Goal: Task Accomplishment & Management: Use online tool/utility

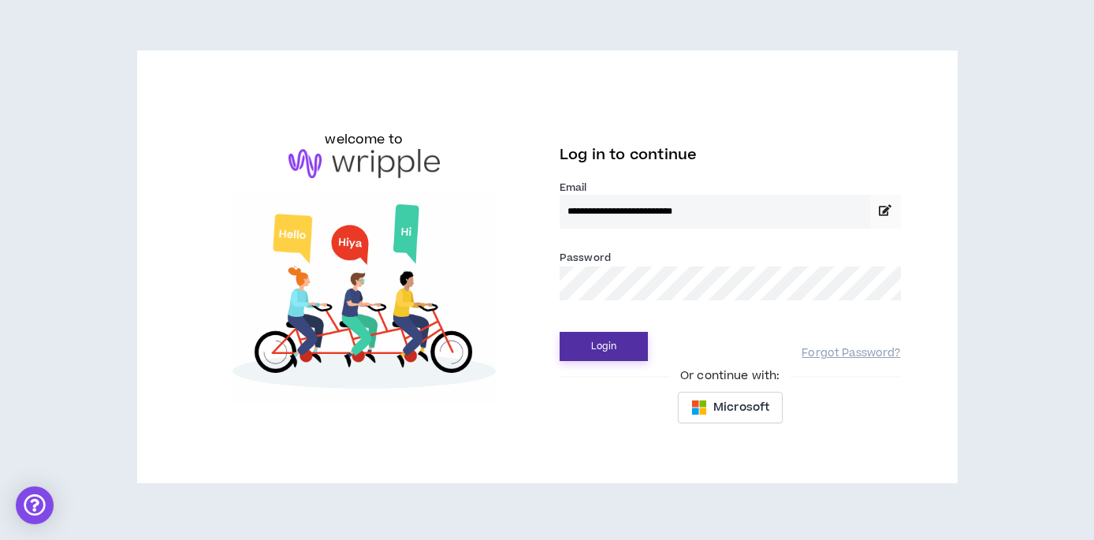
click at [593, 350] on button "Login" at bounding box center [603, 346] width 88 height 29
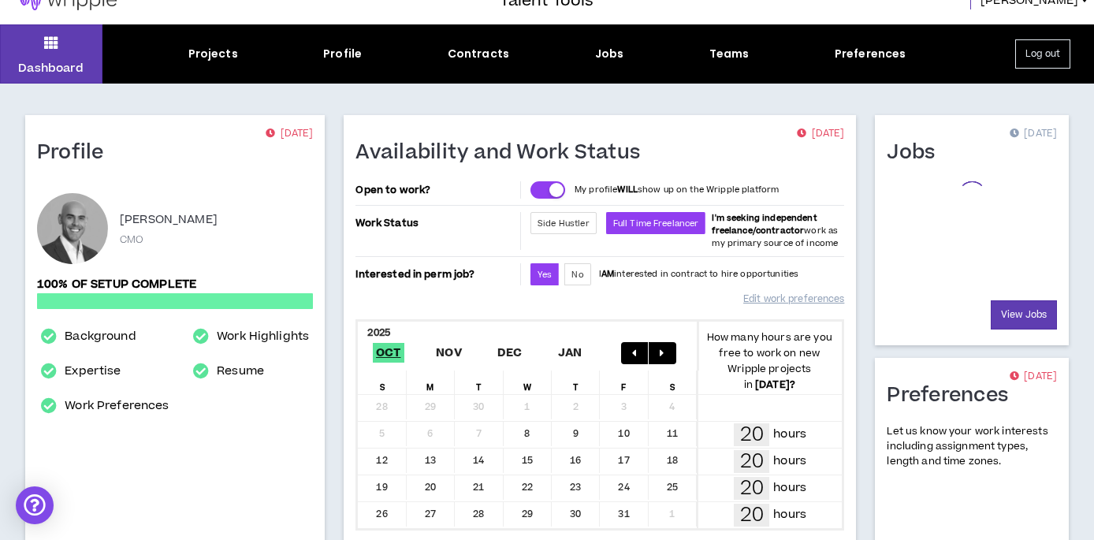
scroll to position [24, 0]
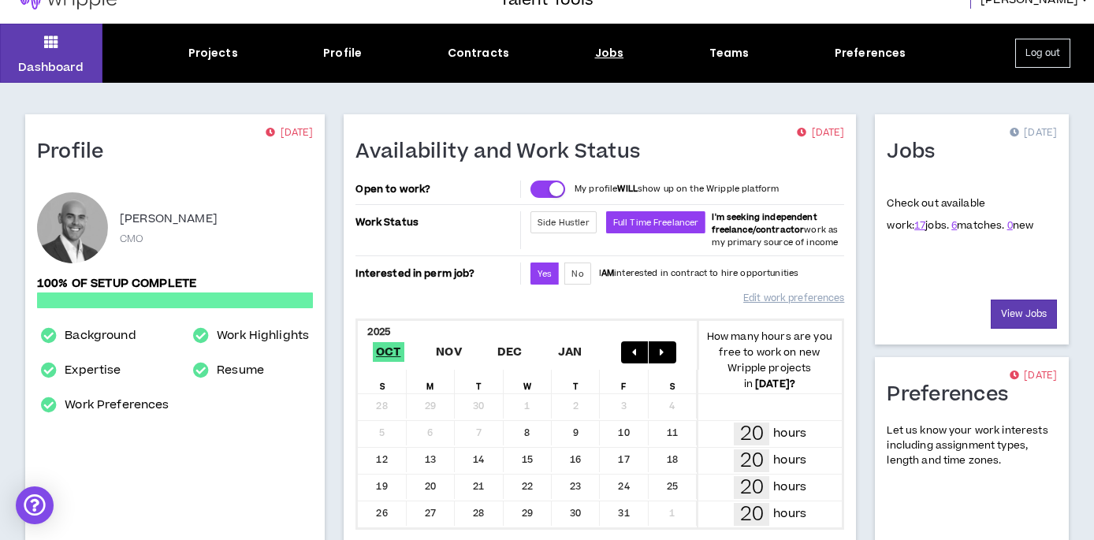
click at [611, 58] on div "Jobs" at bounding box center [609, 53] width 29 height 17
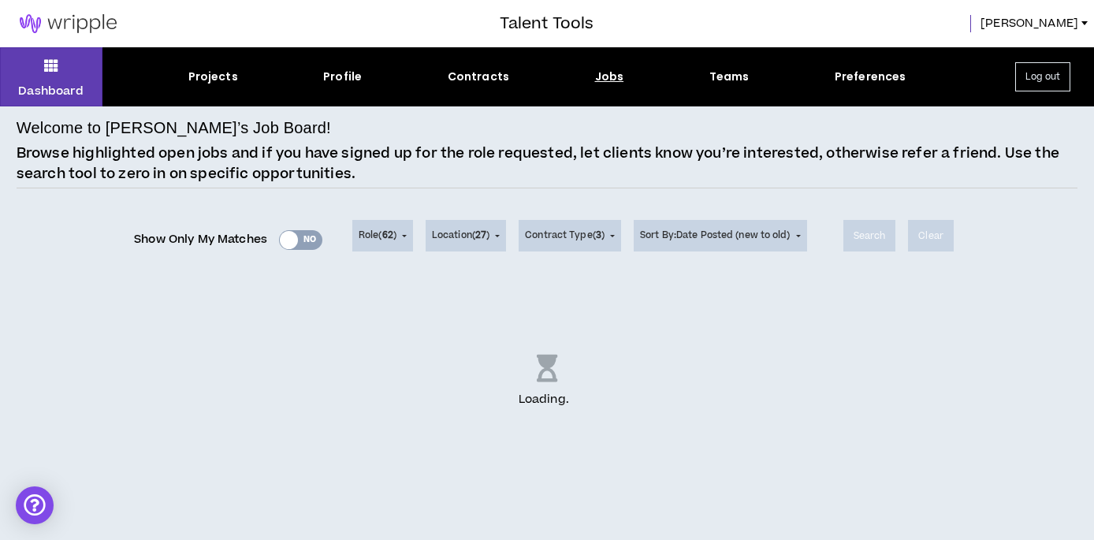
click at [306, 244] on div "Show Only My Matches Yes No" at bounding box center [228, 240] width 188 height 24
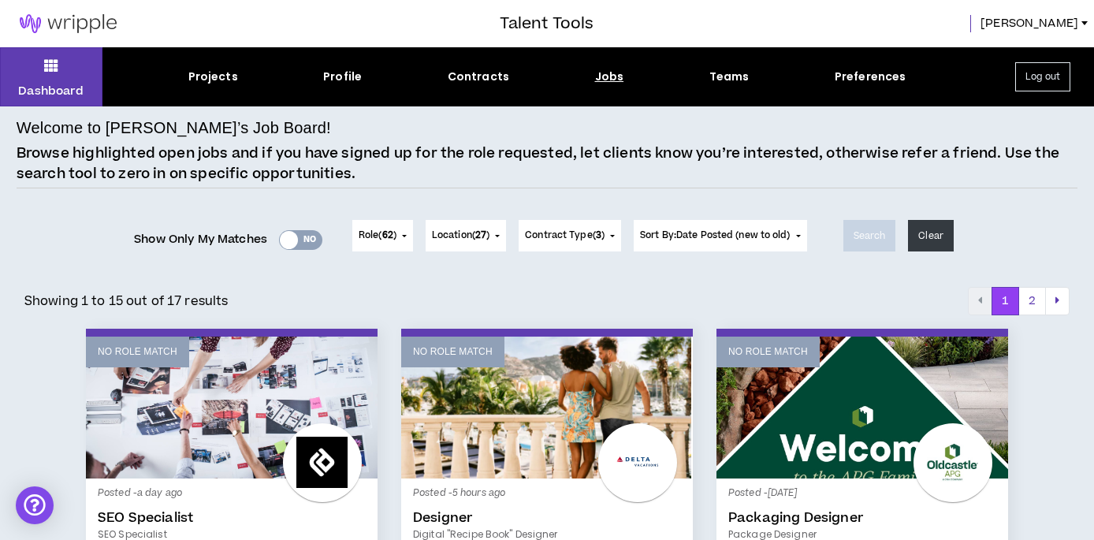
click at [306, 242] on div "Yes No" at bounding box center [300, 240] width 43 height 20
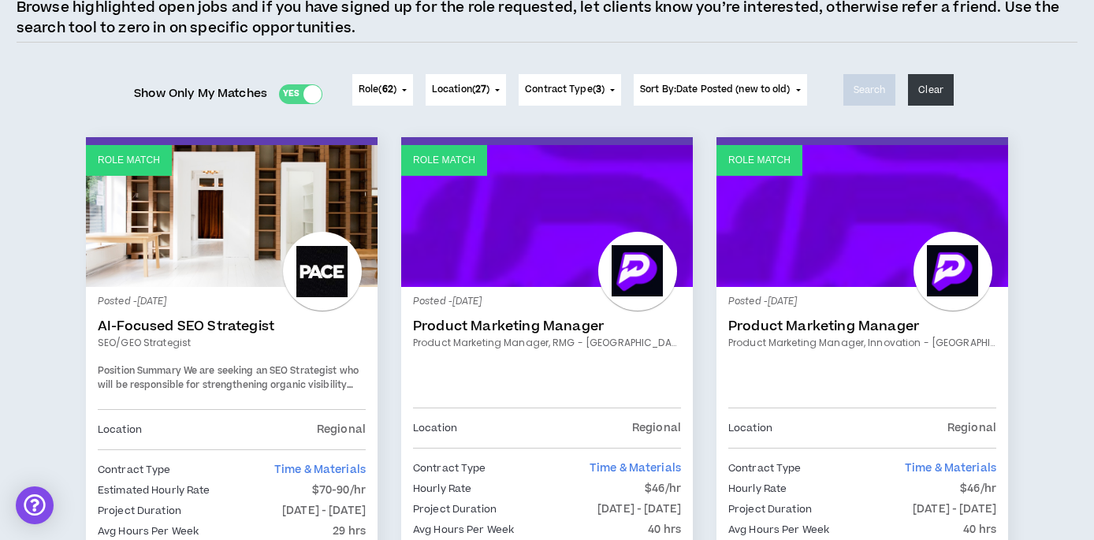
scroll to position [45, 0]
